Goal: Find specific page/section: Find specific page/section

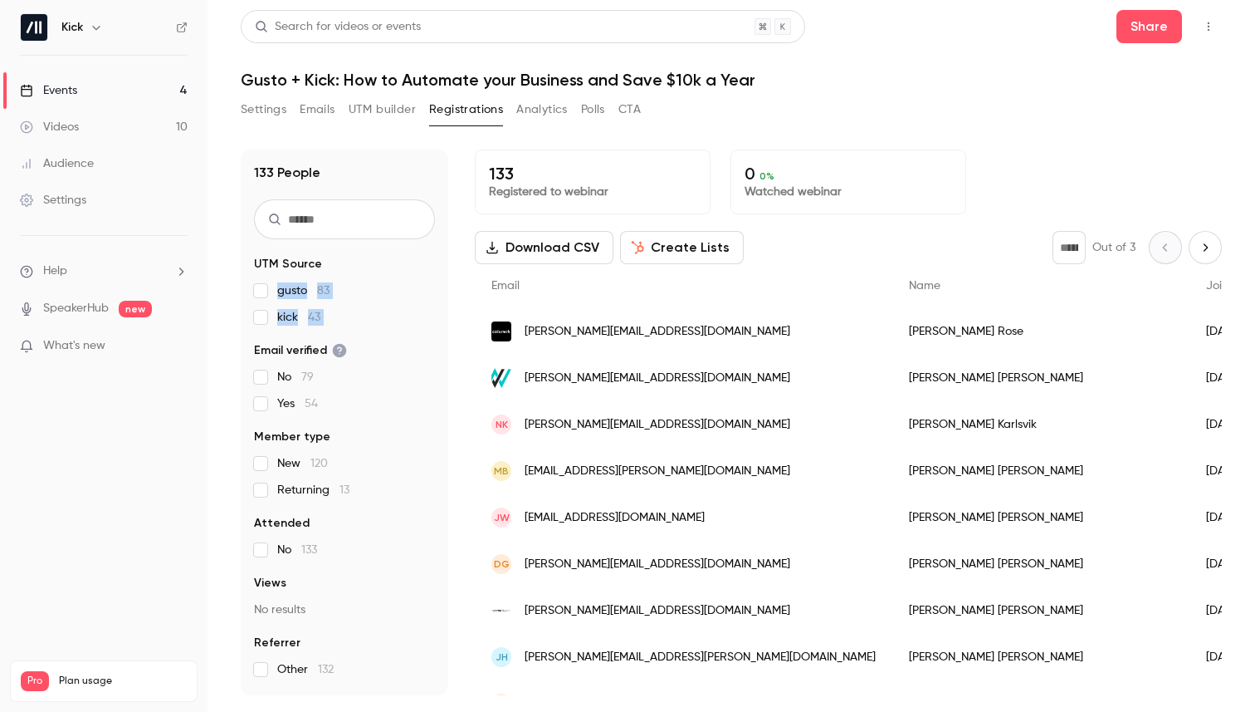
drag, startPoint x: 241, startPoint y: 281, endPoint x: 369, endPoint y: 327, distance: 136.1
click at [369, 327] on div "133 People UTM Source gusto 83 kick 43 Email verified No 79 Yes 54 Member type …" at bounding box center [345, 421] width 208 height 545
click at [1013, 177] on div "133 Registered to webinar 0 0 % Watched webinar" at bounding box center [848, 181] width 747 height 65
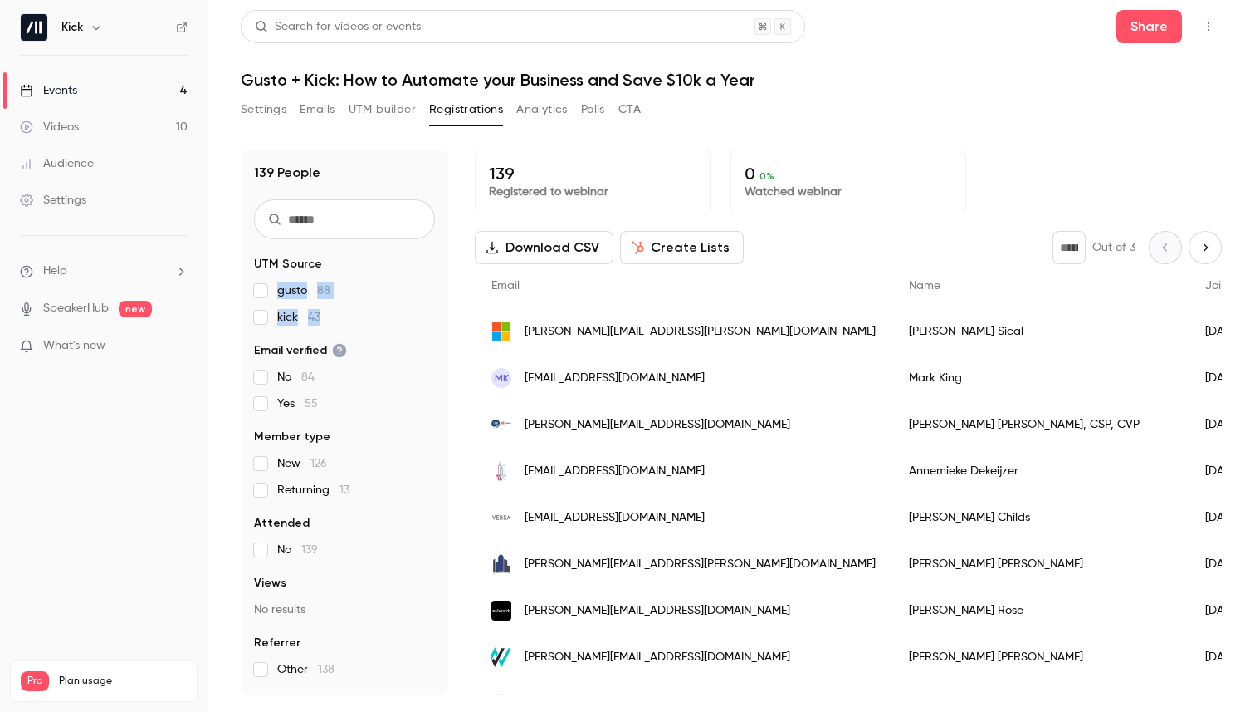
drag, startPoint x: 237, startPoint y: 278, endPoint x: 413, endPoint y: 322, distance: 181.4
click at [413, 322] on main "Search for videos or events Share Gusto + Kick: How to Automate your Business a…" at bounding box center [732, 356] width 1048 height 712
click at [447, 323] on div "139 People UTM Source gusto 88 kick 43 Email verified No 84 Yes 55 Member type …" at bounding box center [345, 421] width 208 height 545
drag, startPoint x: 444, startPoint y: 278, endPoint x: 448, endPoint y: 330, distance: 51.6
click at [448, 330] on div "139 People UTM Source gusto 88 kick 43 Email verified No 84 Yes 55 Member type …" at bounding box center [731, 421] width 981 height 545
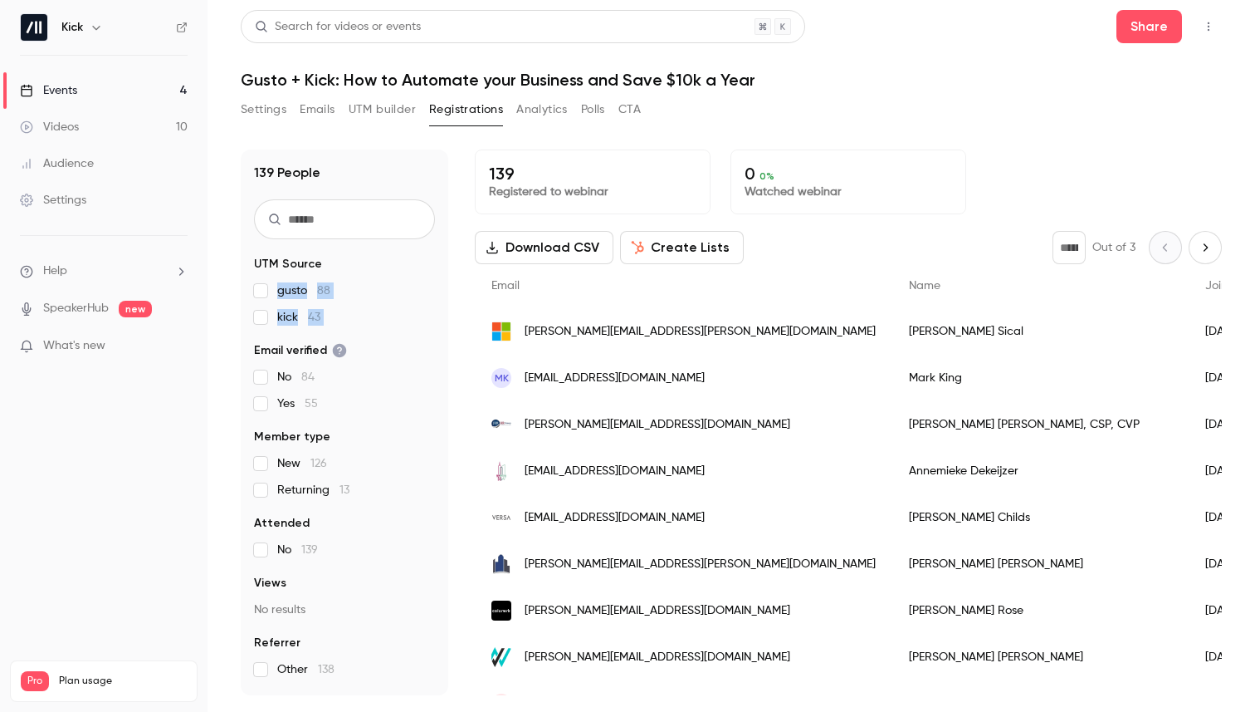
click at [450, 328] on div "139 People UTM Source gusto 88 kick 43 Email verified No 84 Yes 55 Member type …" at bounding box center [731, 421] width 981 height 545
click at [325, 84] on h1 "Gusto + Kick: How to Automate your Business and Save $10k a Year" at bounding box center [731, 80] width 981 height 20
click at [103, 91] on link "Events 4" at bounding box center [104, 90] width 208 height 37
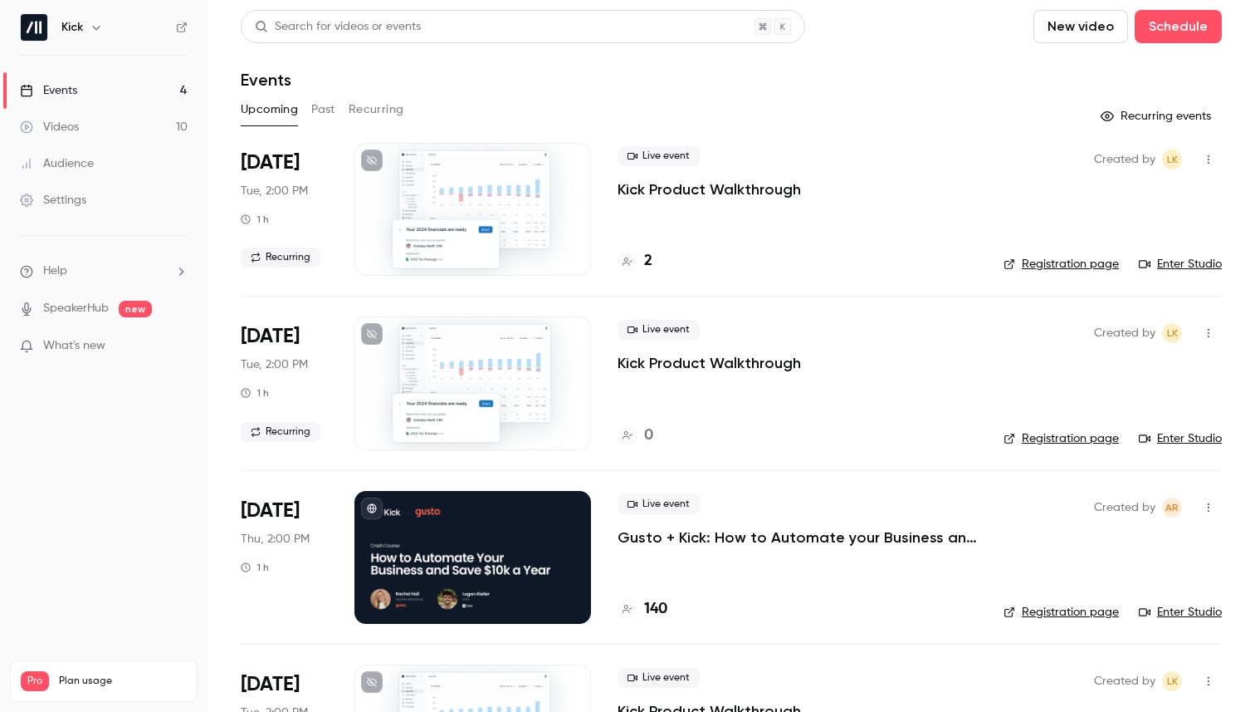
click at [1061, 609] on link "Registration page" at bounding box center [1061, 612] width 115 height 17
